Goal: Check status

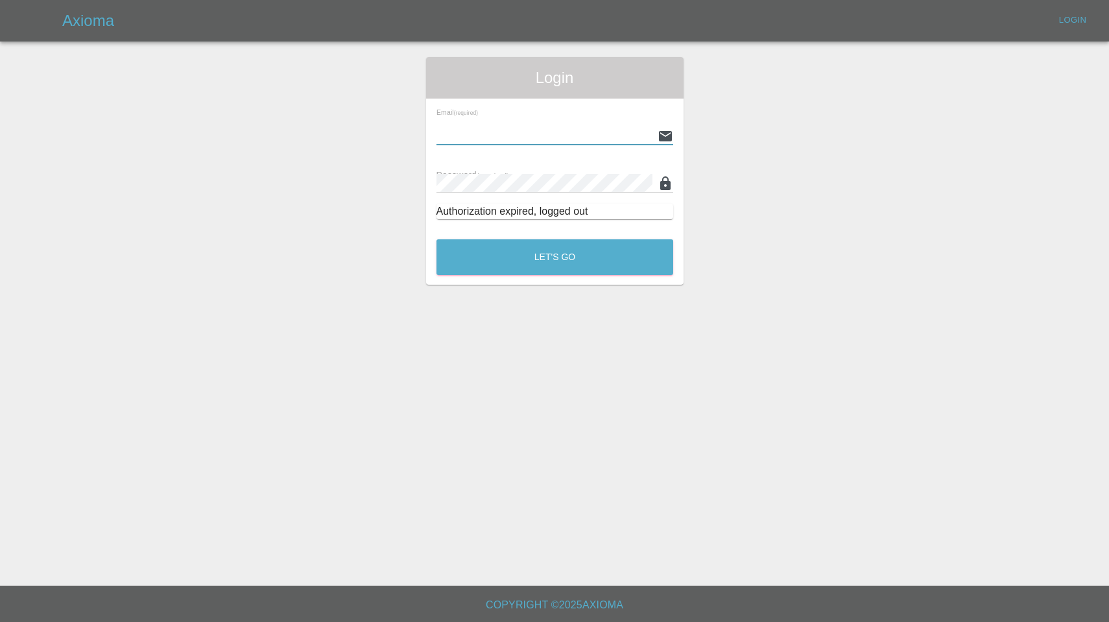
type input "[EMAIL_ADDRESS][DOMAIN_NAME]"
click at [555, 257] on button "Let's Go" at bounding box center [555, 257] width 237 height 36
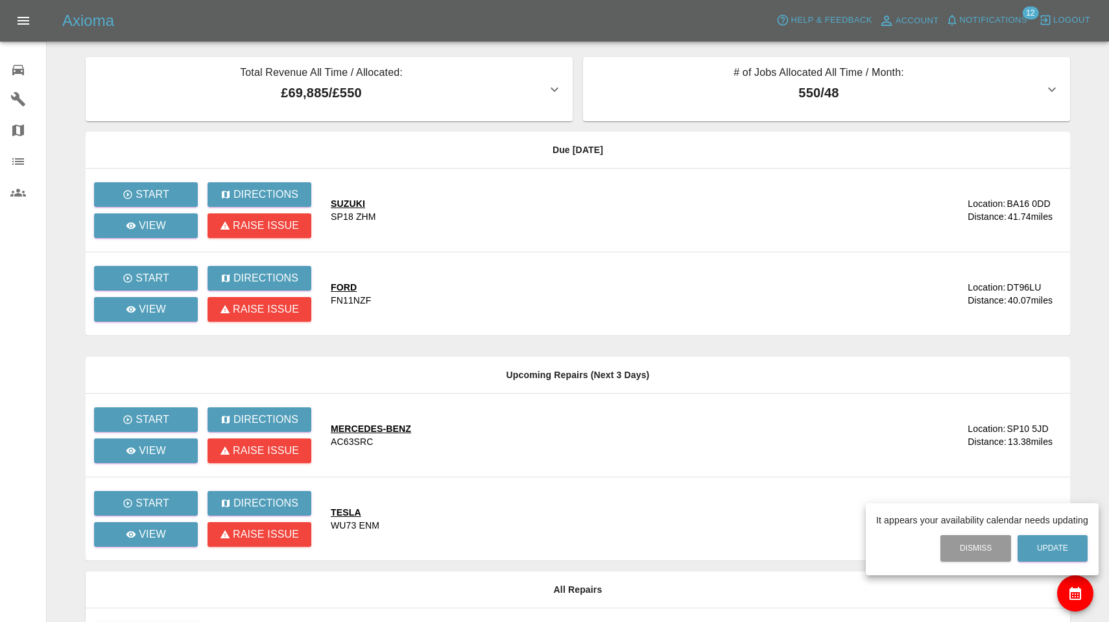
click at [995, 23] on div at bounding box center [554, 311] width 1109 height 622
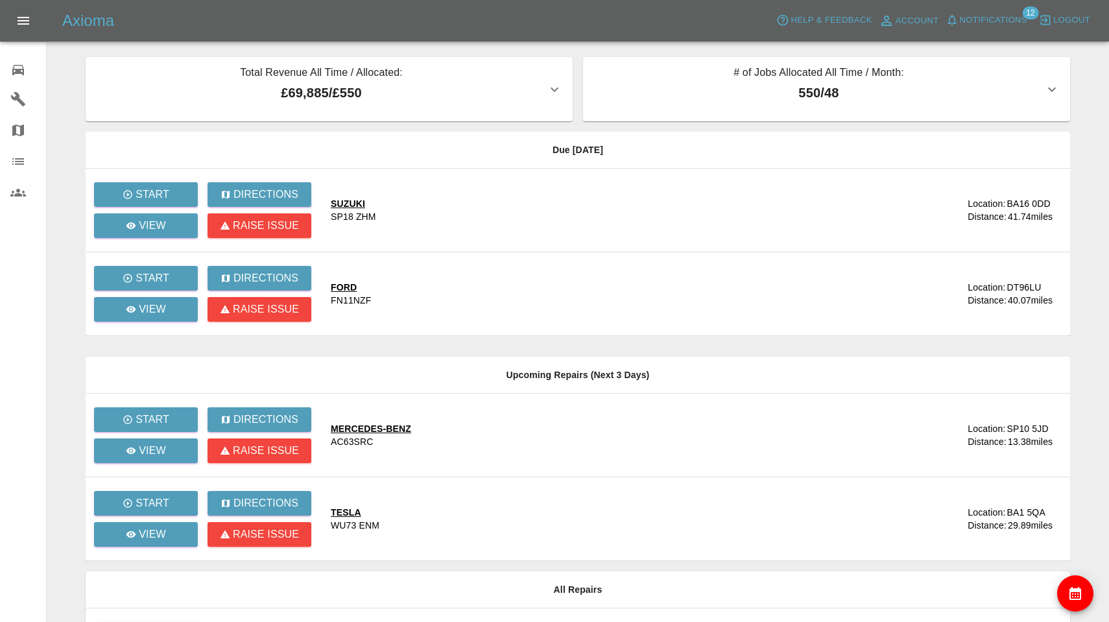
click at [995, 23] on span "Notifications" at bounding box center [993, 20] width 67 height 15
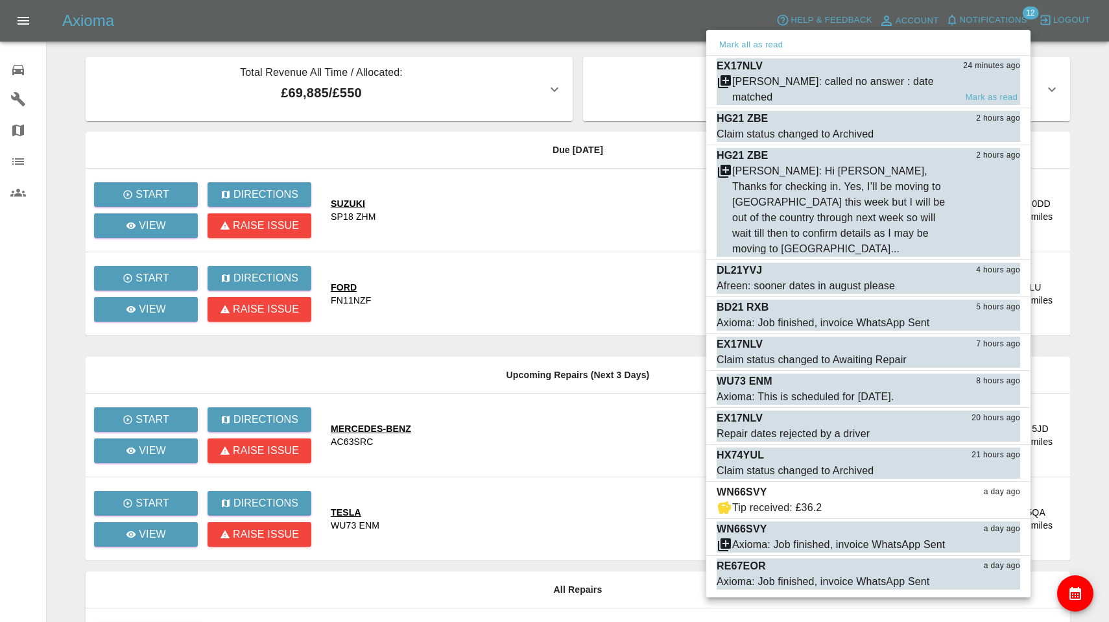
click at [867, 82] on div "[PERSON_NAME]: called no answer : date matched" at bounding box center [843, 89] width 223 height 31
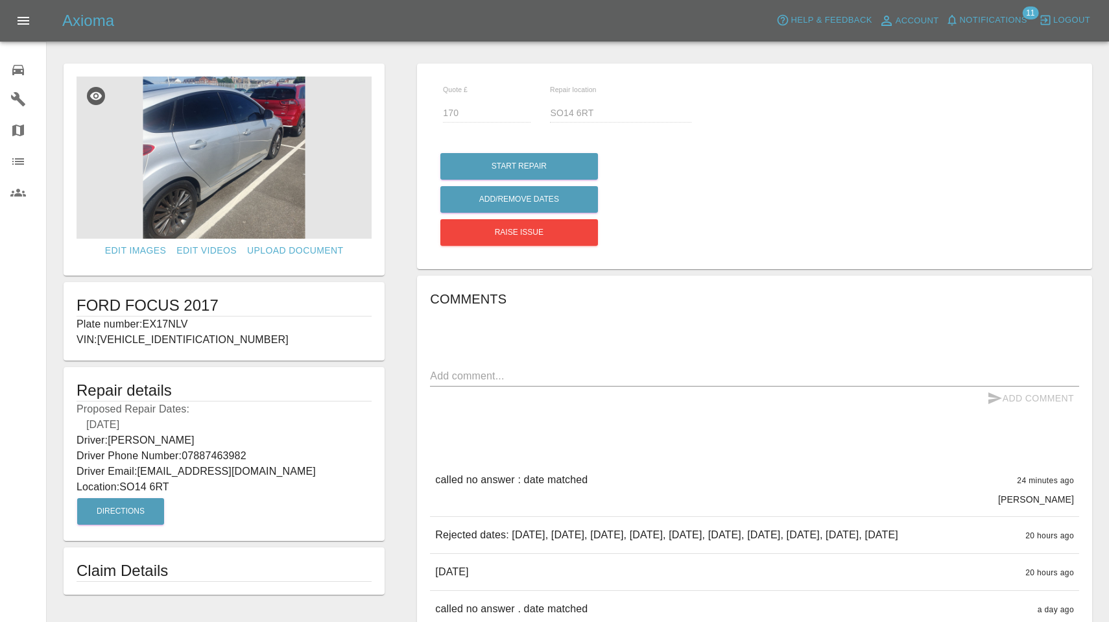
drag, startPoint x: 147, startPoint y: 322, endPoint x: 194, endPoint y: 322, distance: 47.4
click at [194, 322] on p "Plate number: EX17NLV" at bounding box center [224, 325] width 295 height 16
copy p "EX17NLV"
click at [981, 19] on span "Notifications" at bounding box center [993, 20] width 67 height 15
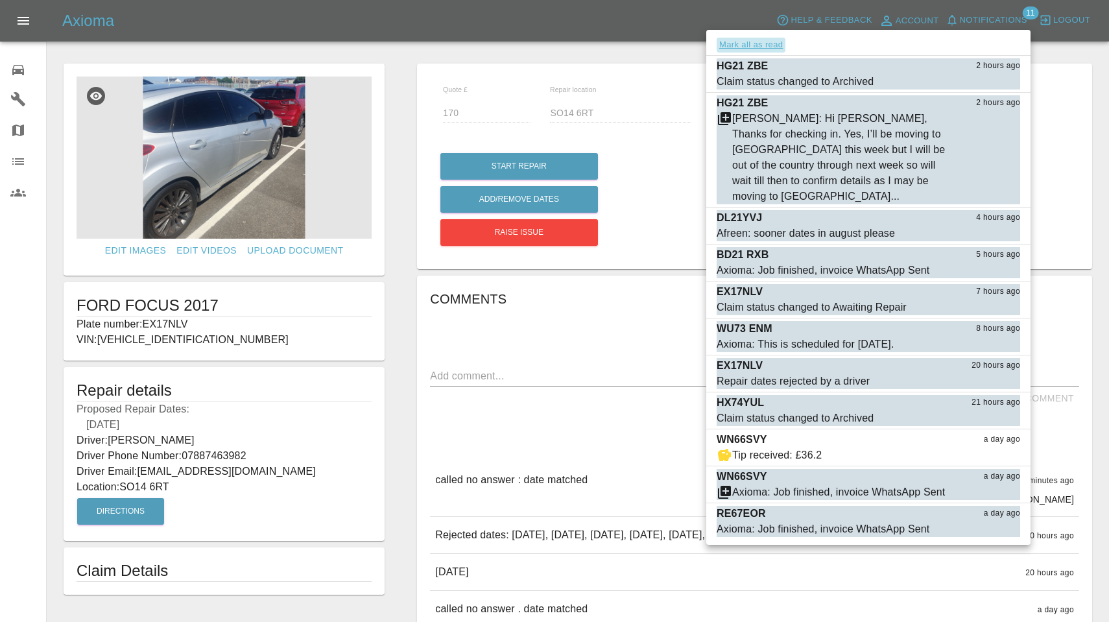
click at [769, 45] on button "Mark all as read" at bounding box center [751, 45] width 69 height 15
